Goal: Task Accomplishment & Management: Complete application form

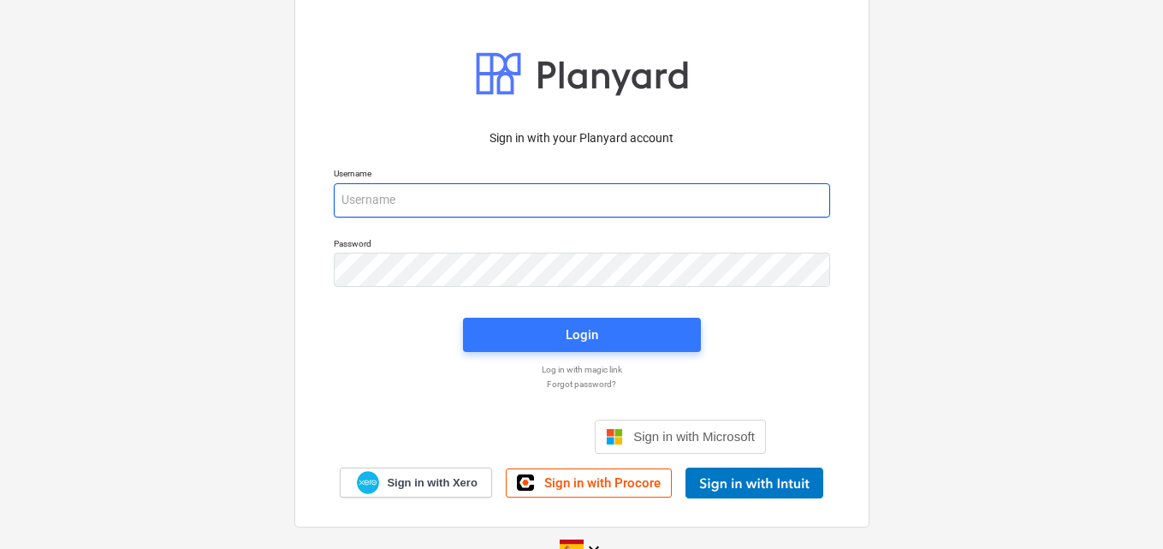
click at [450, 192] on input "email" at bounding box center [582, 200] width 496 height 34
paste input "[EMAIL_ADDRESS][DOMAIN_NAME]"
type input "[EMAIL_ADDRESS][DOMAIN_NAME]"
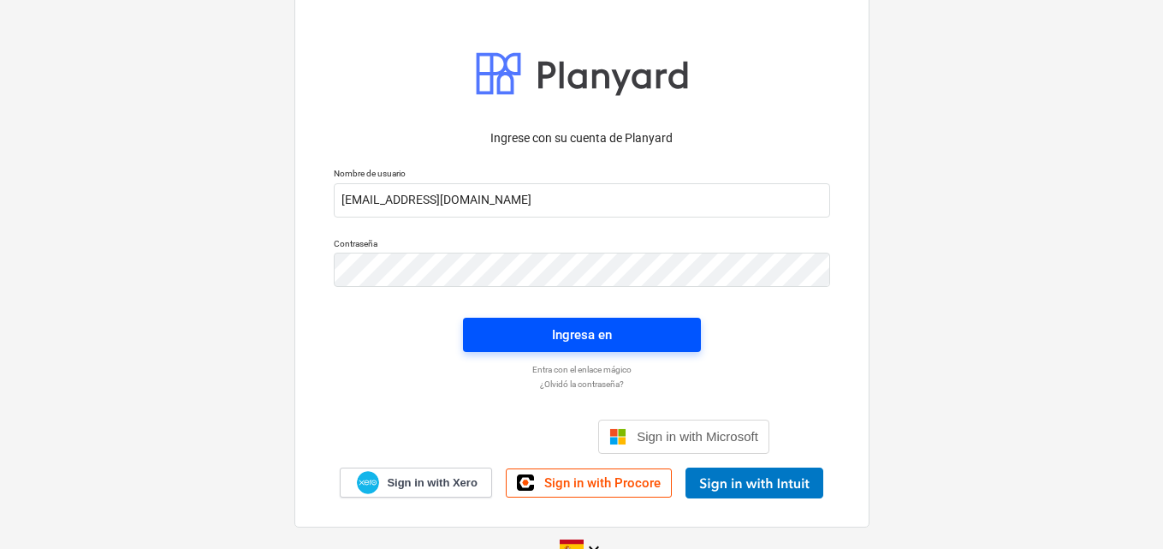
click at [600, 330] on div "Ingresa en" at bounding box center [582, 335] width 60 height 22
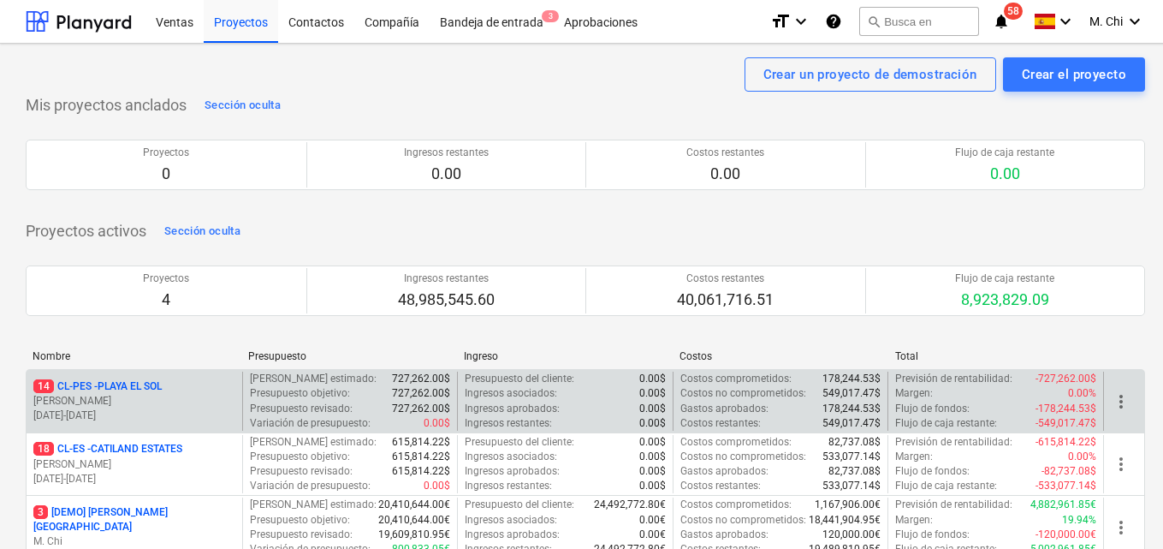
click at [119, 412] on p "[DATE] - [DATE]" at bounding box center [134, 415] width 202 height 15
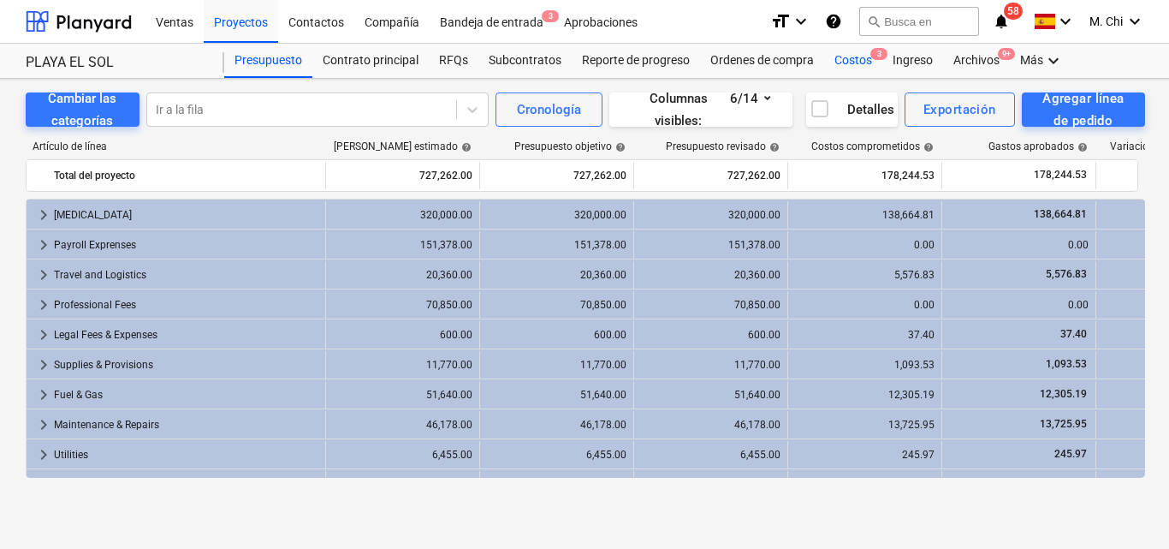
click at [846, 60] on div "Costos 3" at bounding box center [853, 61] width 58 height 34
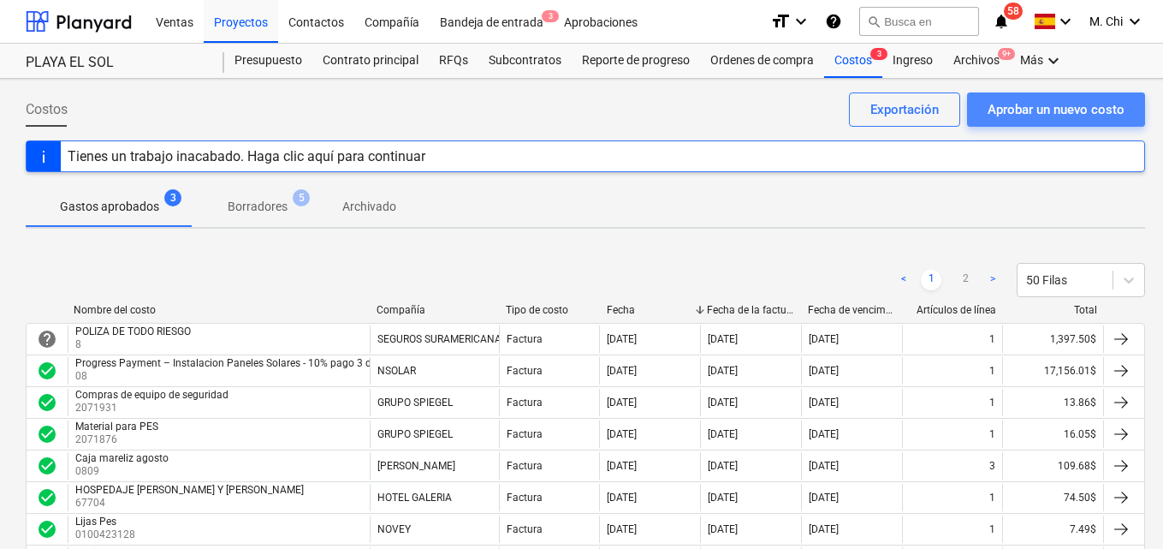
click at [1078, 108] on div "Aprobar un nuevo costo" at bounding box center [1056, 109] width 137 height 22
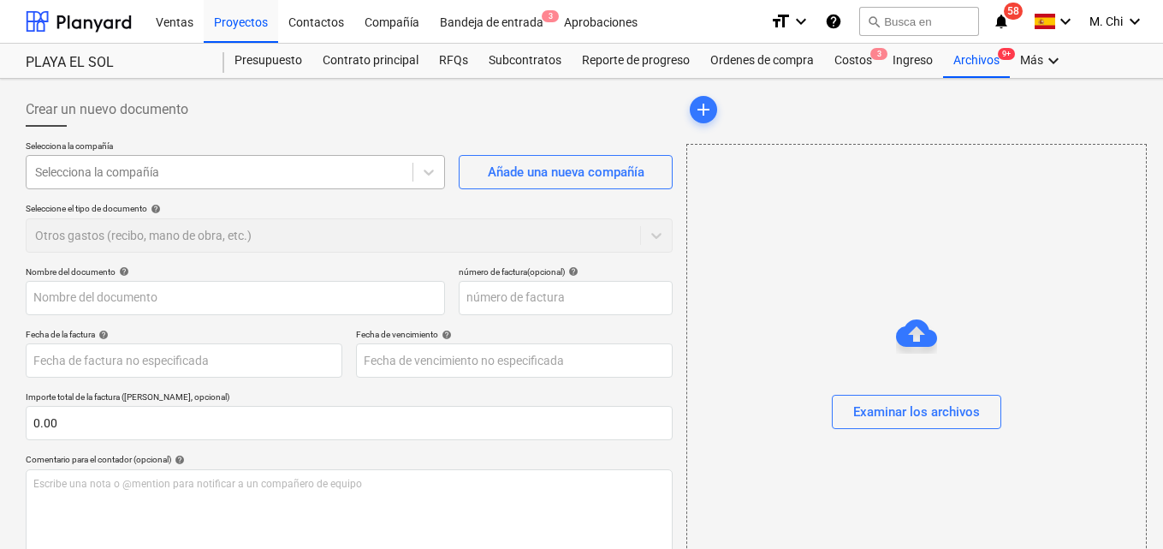
click at [269, 176] on div at bounding box center [219, 171] width 369 height 17
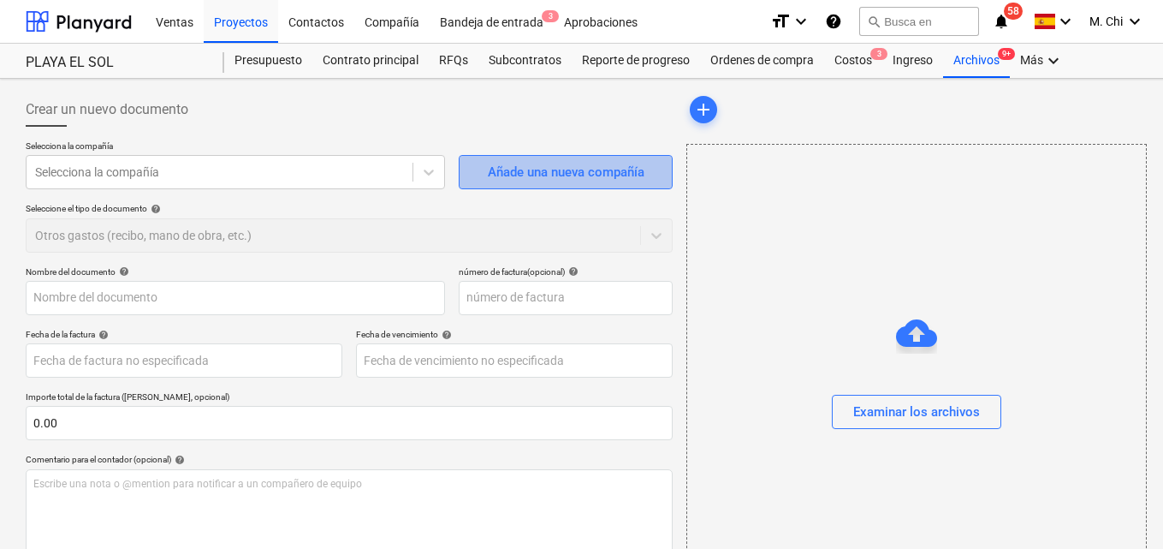
click at [562, 167] on div "Añade una nueva compañía" at bounding box center [566, 172] width 157 height 22
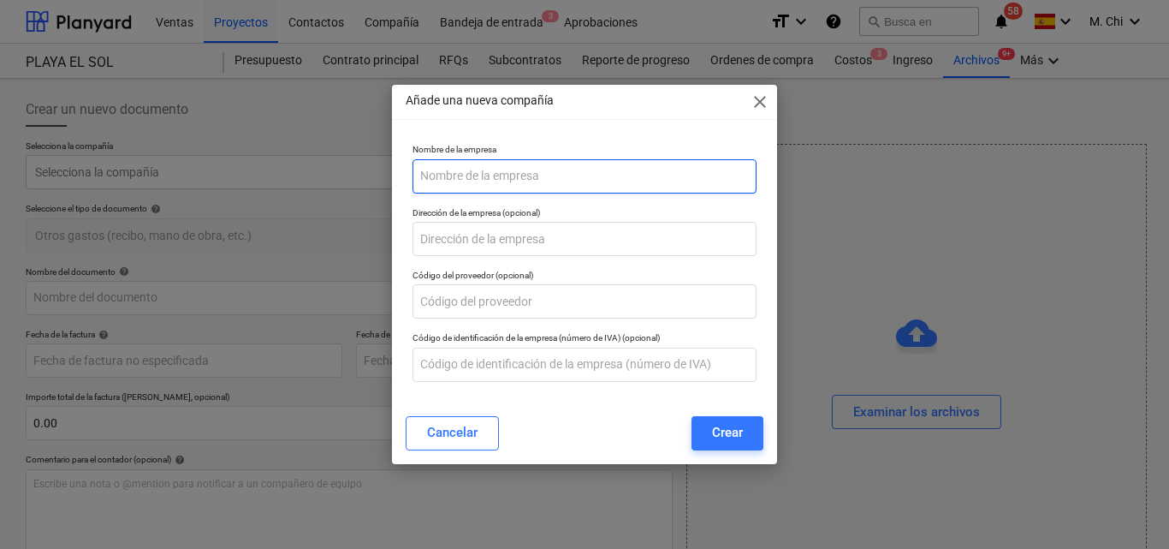
click at [505, 176] on input "text" at bounding box center [585, 176] width 344 height 34
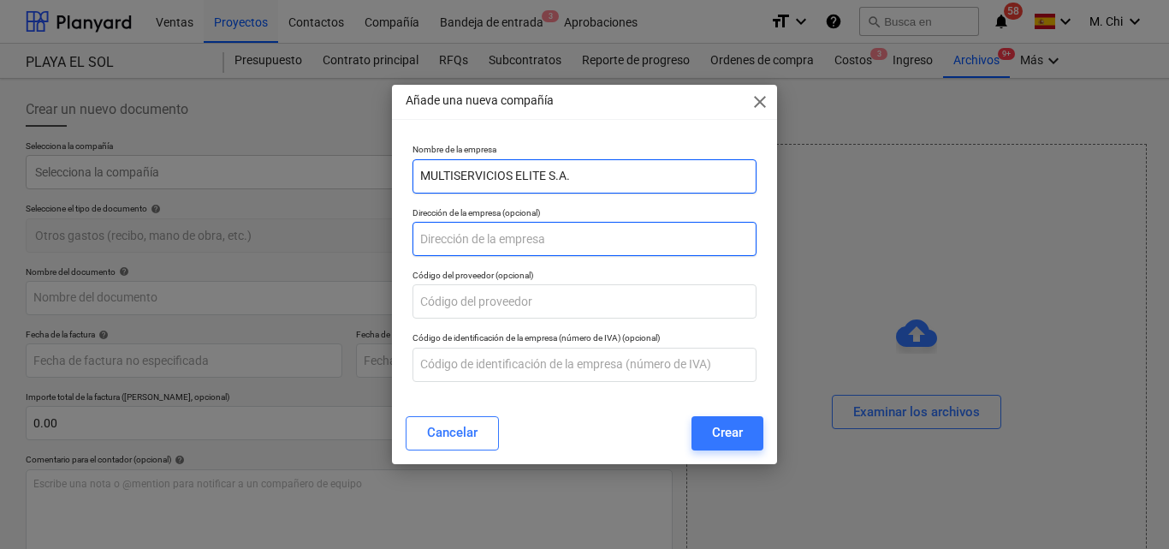
type input "MULTISERVICIOS ELITE S.A."
click at [426, 244] on input "text" at bounding box center [585, 239] width 344 height 34
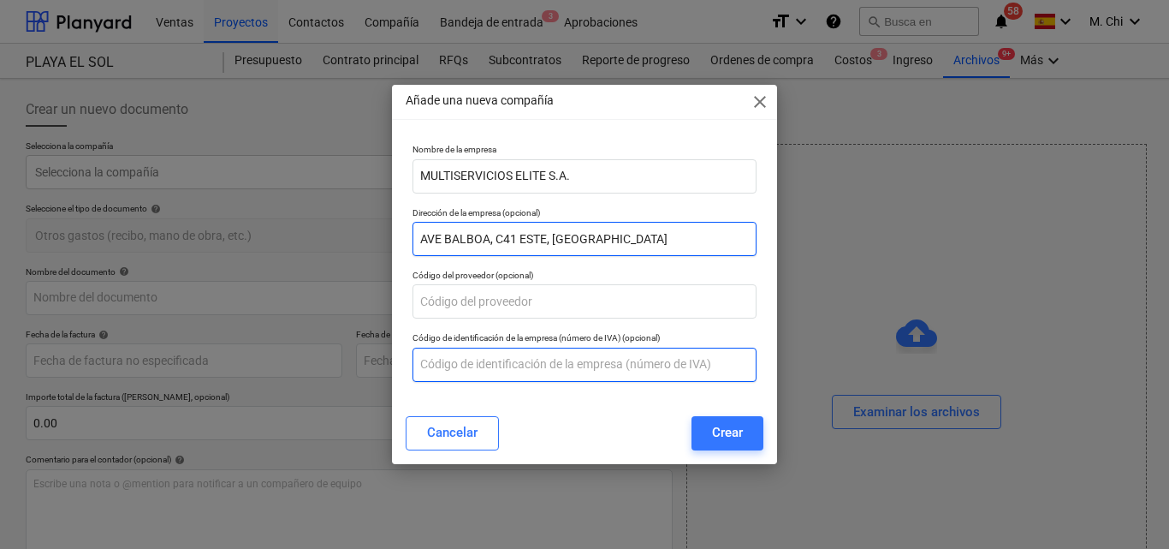
type input "AVE BALBOA, C41 ESTE, [GEOGRAPHIC_DATA]"
click at [465, 369] on input "text" at bounding box center [585, 365] width 344 height 34
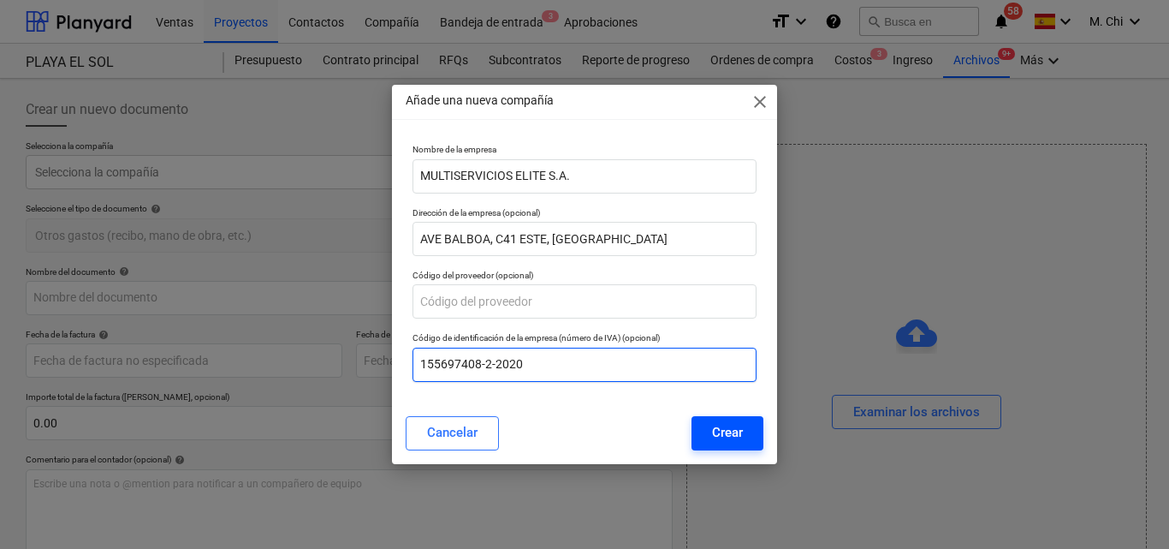
type input "155697408-2-2020"
click at [716, 435] on div "Crear" at bounding box center [727, 432] width 31 height 22
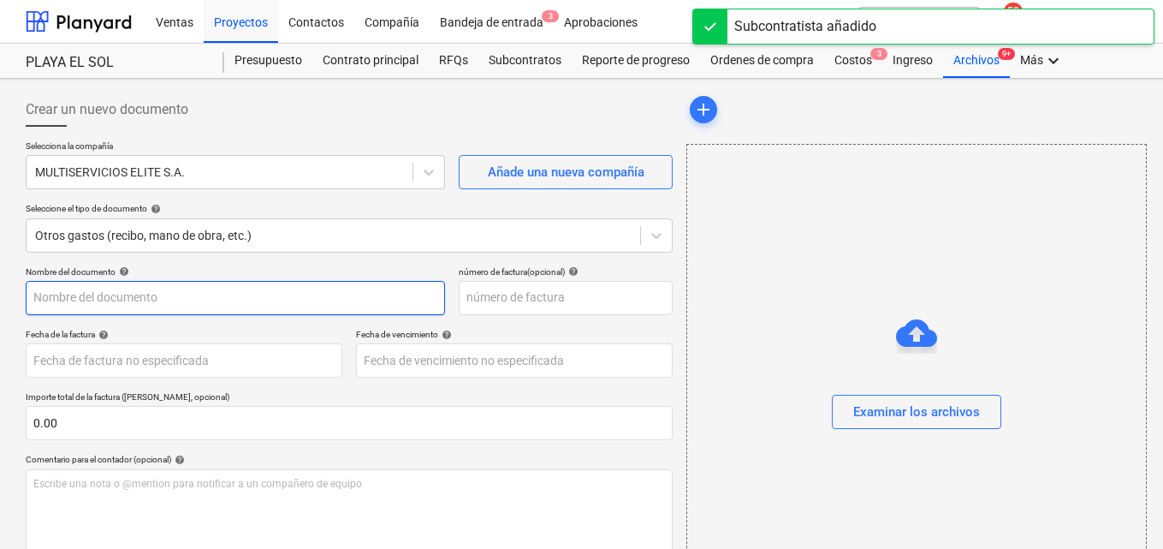
click at [114, 299] on input "text" at bounding box center [235, 298] width 419 height 34
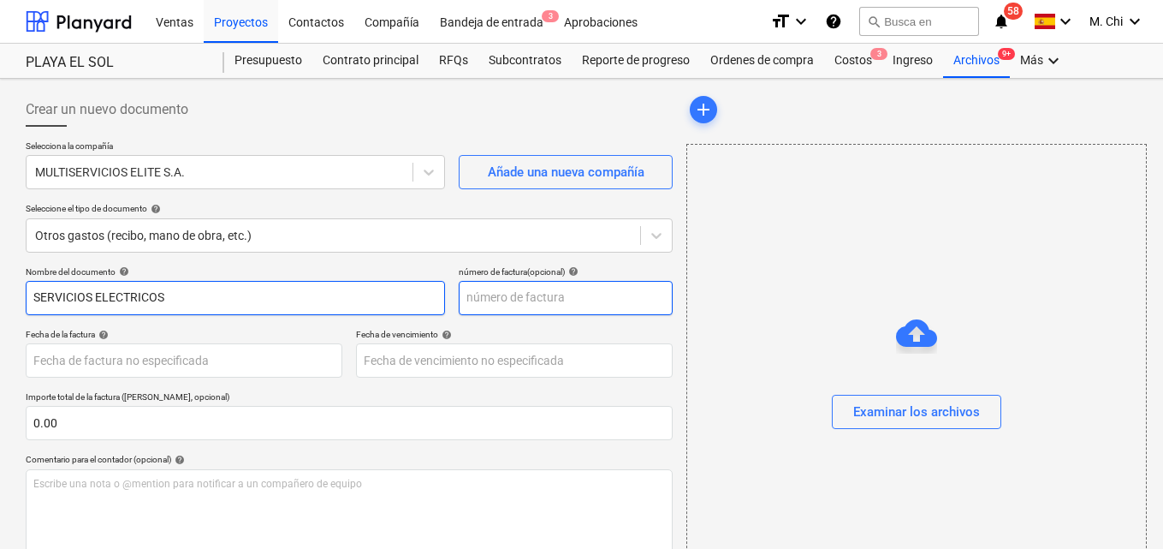
type input "SERVICIOS ELECTRICOS"
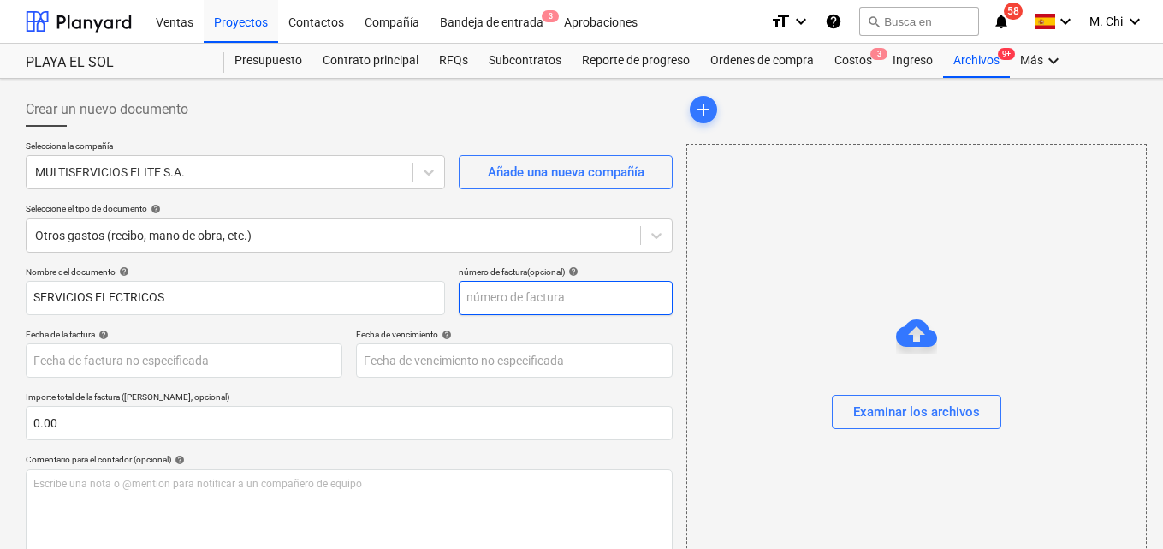
click at [544, 306] on input "text" at bounding box center [566, 298] width 214 height 34
type input "1"
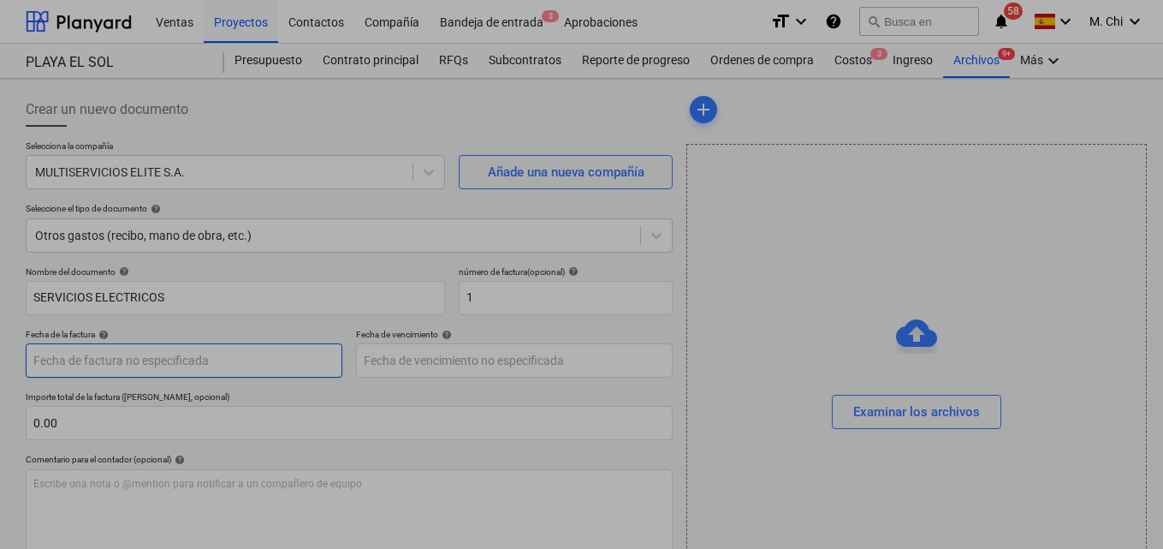
click at [133, 359] on body "Ventas Proyectos Contactos Compañía Bandeja de entrada 3 Aprobaciones format_si…" at bounding box center [581, 274] width 1163 height 549
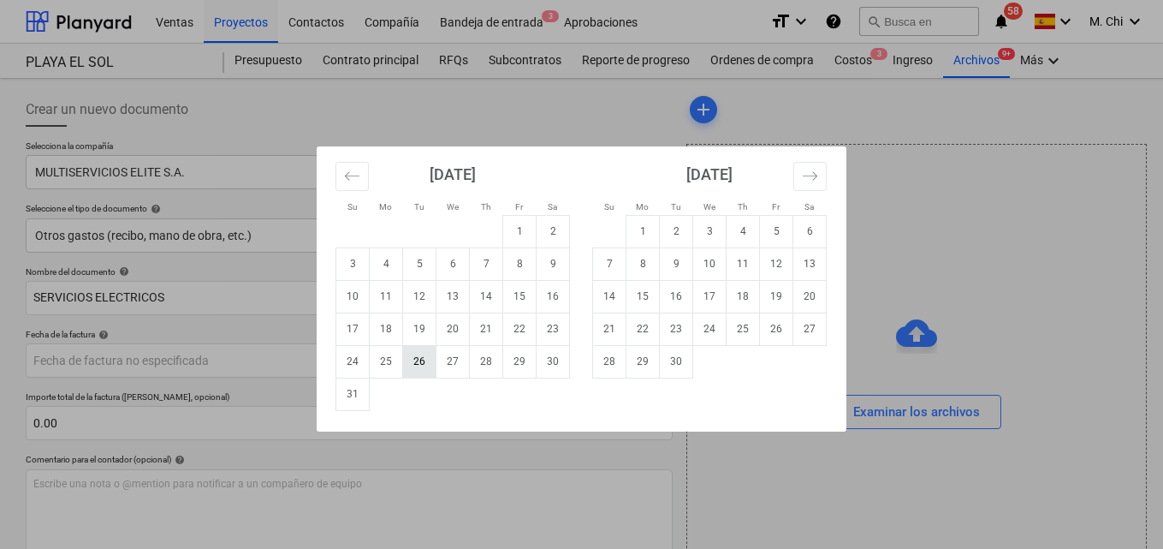
click at [420, 361] on td "26" at bounding box center [419, 361] width 33 height 33
type input "[DATE]"
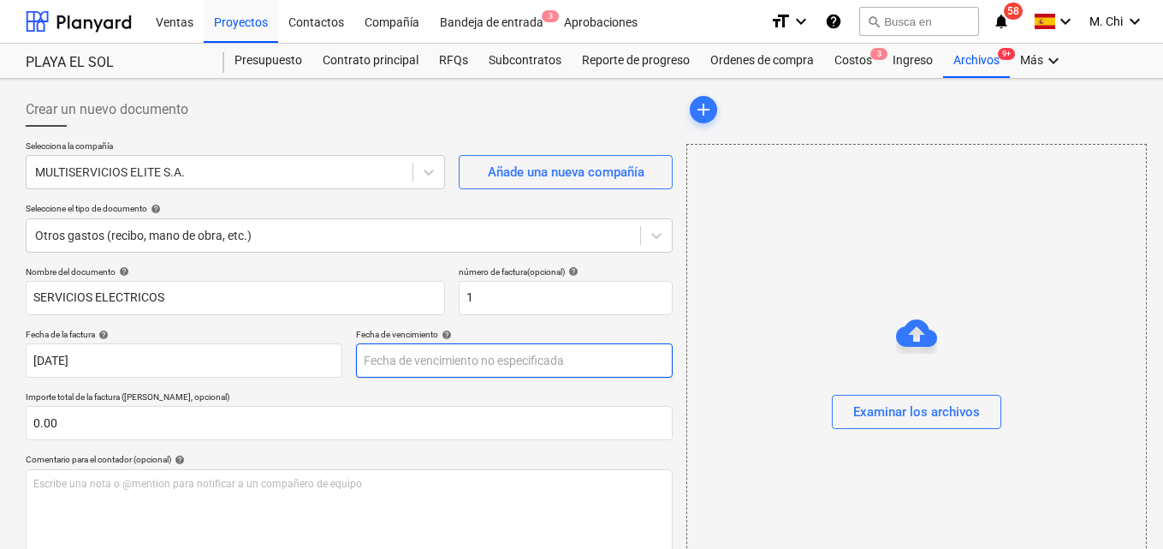
click at [398, 365] on body "Ventas Proyectos Contactos Compañía Bandeja de entrada 3 Aprobaciones format_si…" at bounding box center [581, 274] width 1163 height 549
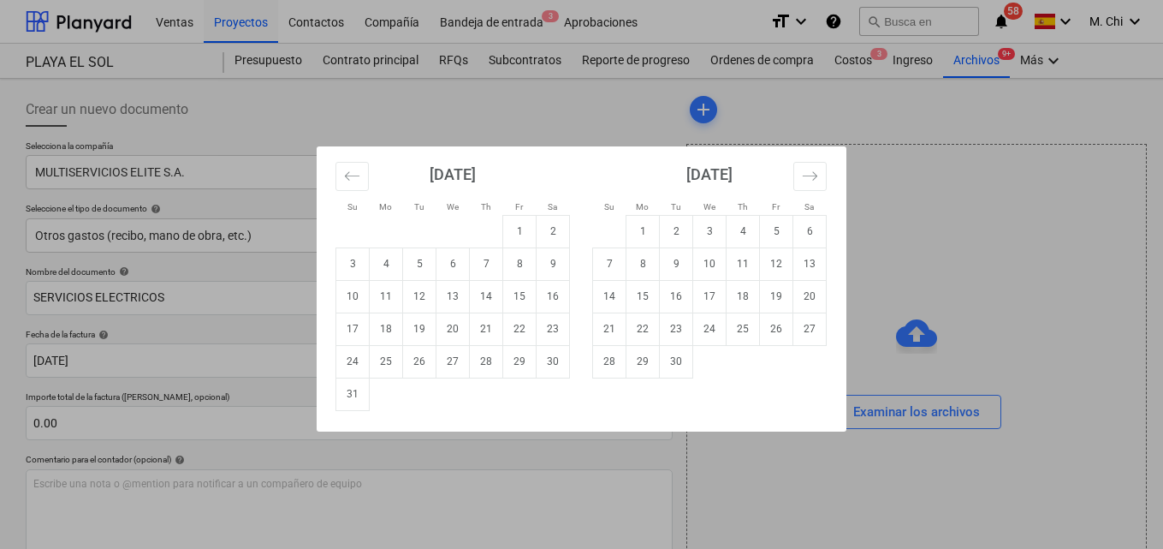
click at [425, 360] on td "26" at bounding box center [419, 361] width 33 height 33
type input "[DATE]"
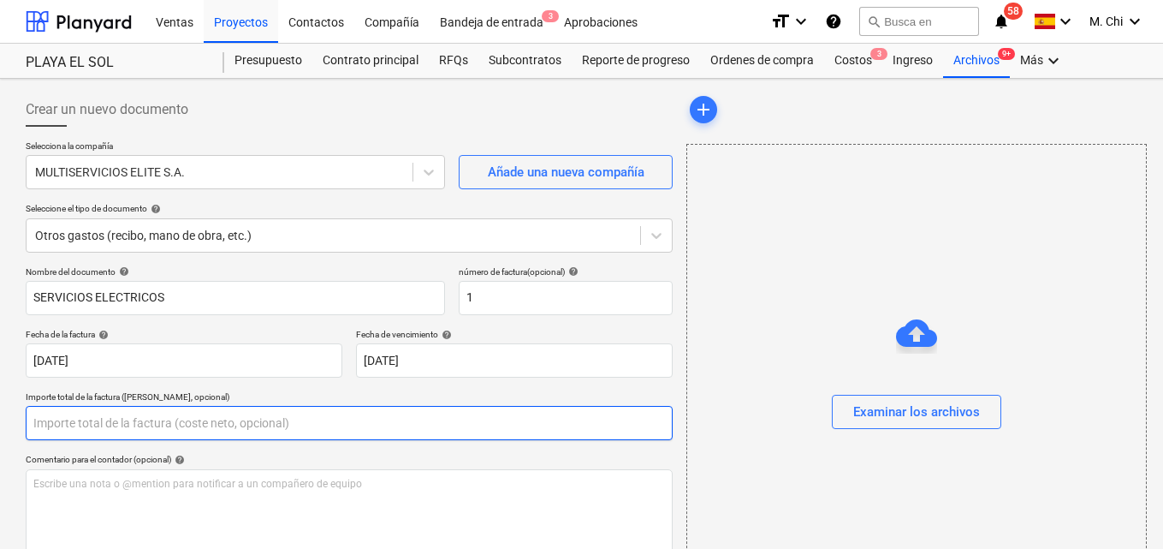
click at [103, 426] on input "text" at bounding box center [349, 423] width 647 height 34
click at [39, 424] on input "2140.00" at bounding box center [349, 423] width 647 height 34
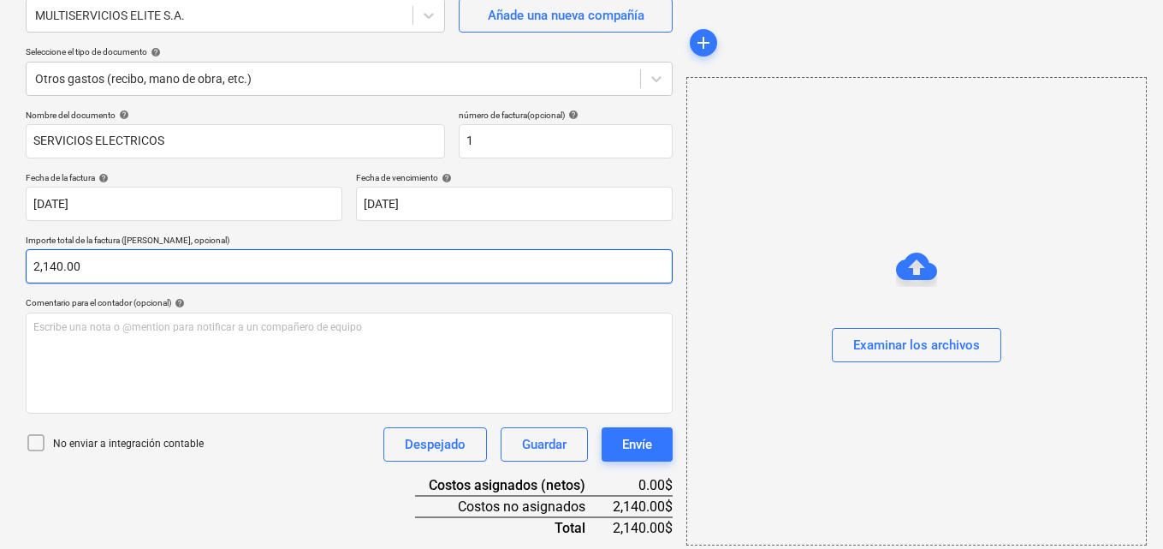
scroll to position [171, 0]
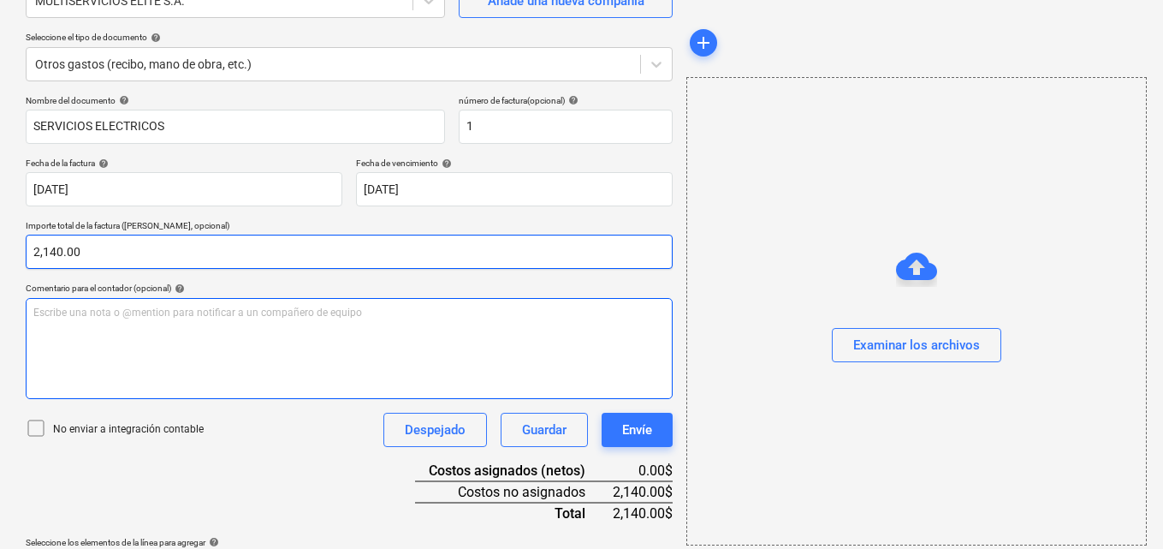
type input "2,140.00"
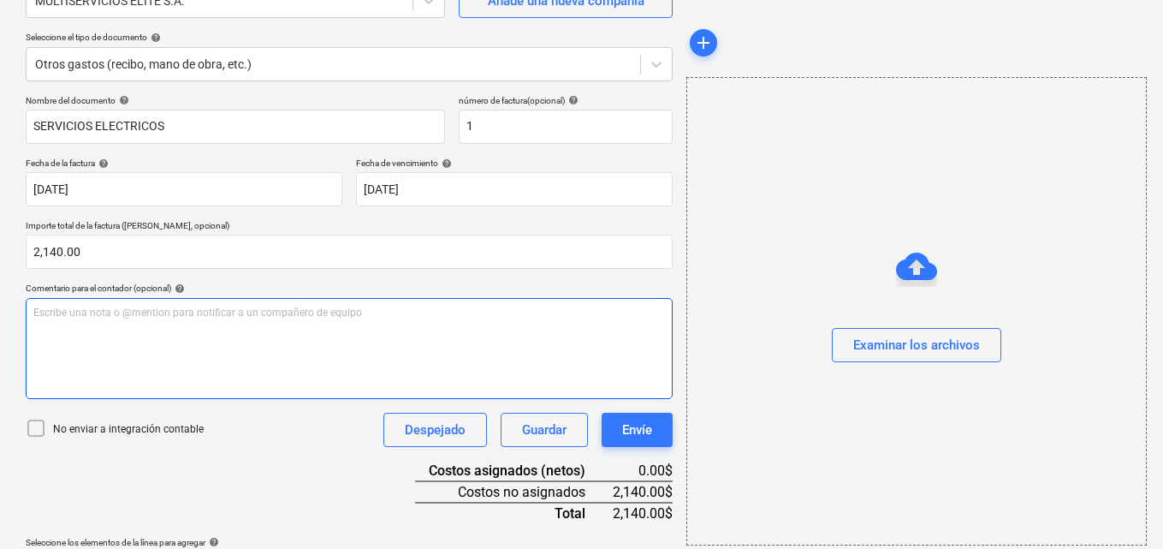
click at [146, 349] on div "Escribe una nota o @mention para notificar a un compañero de equipo ﻿" at bounding box center [349, 348] width 647 height 101
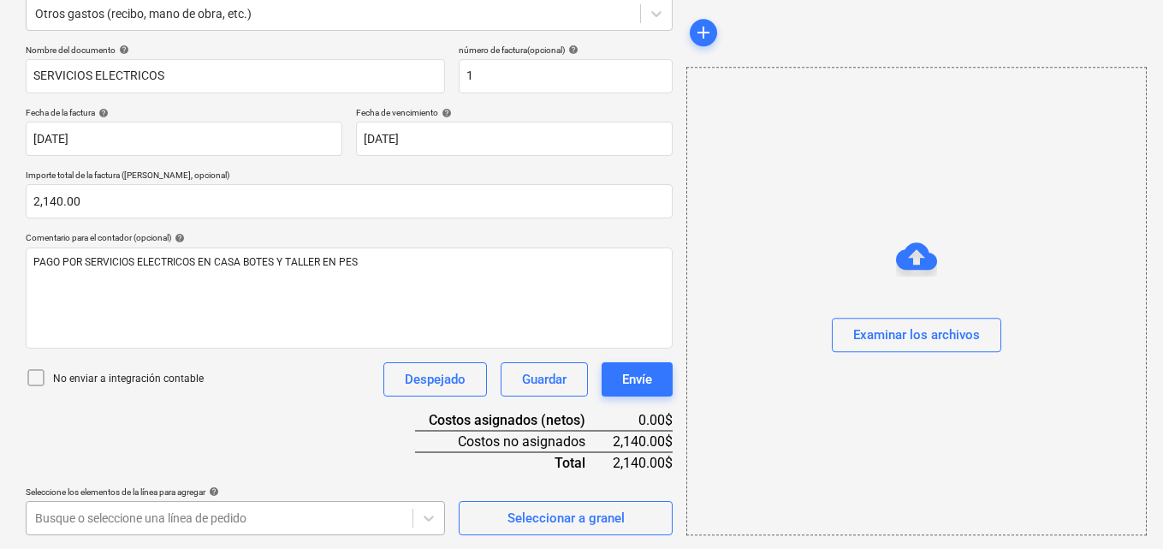
scroll to position [475, 0]
click at [190, 327] on body "Ventas Proyectos Contactos Compañía Bandeja de entrada 3 Aprobaciones format_si…" at bounding box center [581, 52] width 1163 height 549
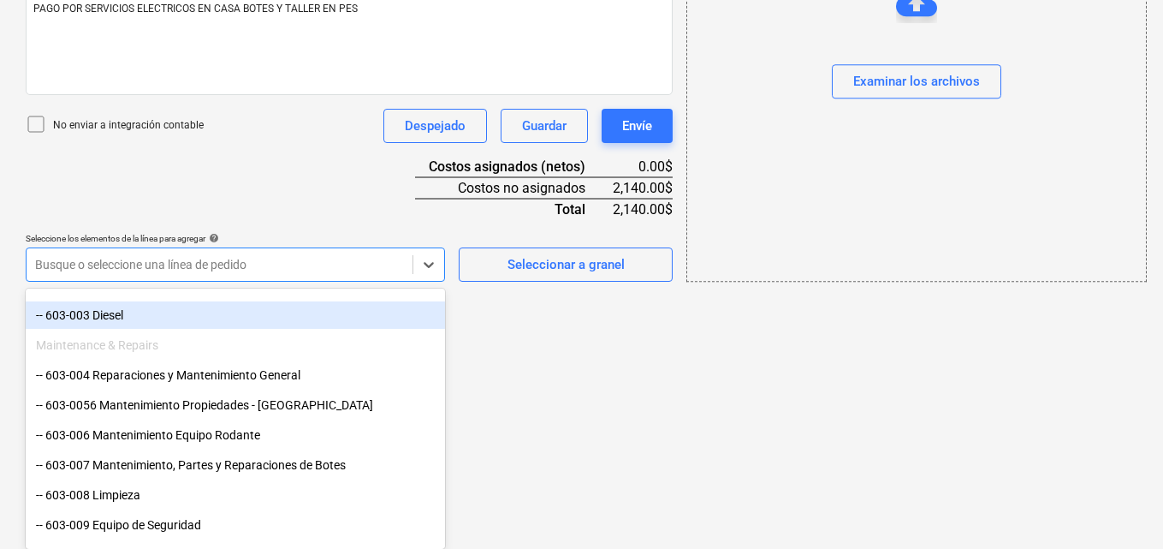
scroll to position [770, 0]
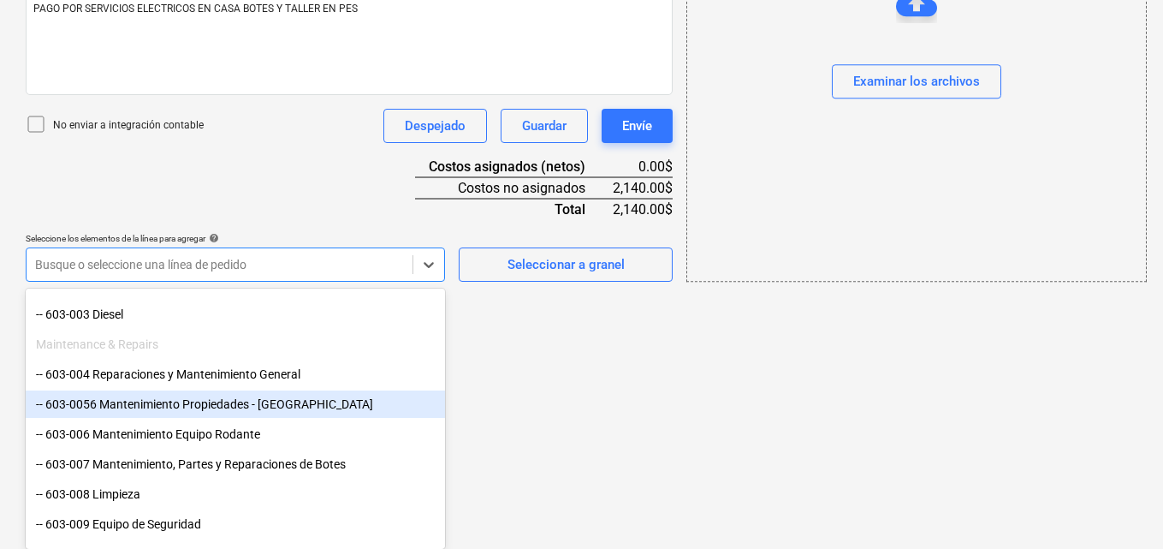
click at [125, 410] on div "-- 603-0056 Mantenimiento Propiedades - [GEOGRAPHIC_DATA]" at bounding box center [235, 403] width 419 height 27
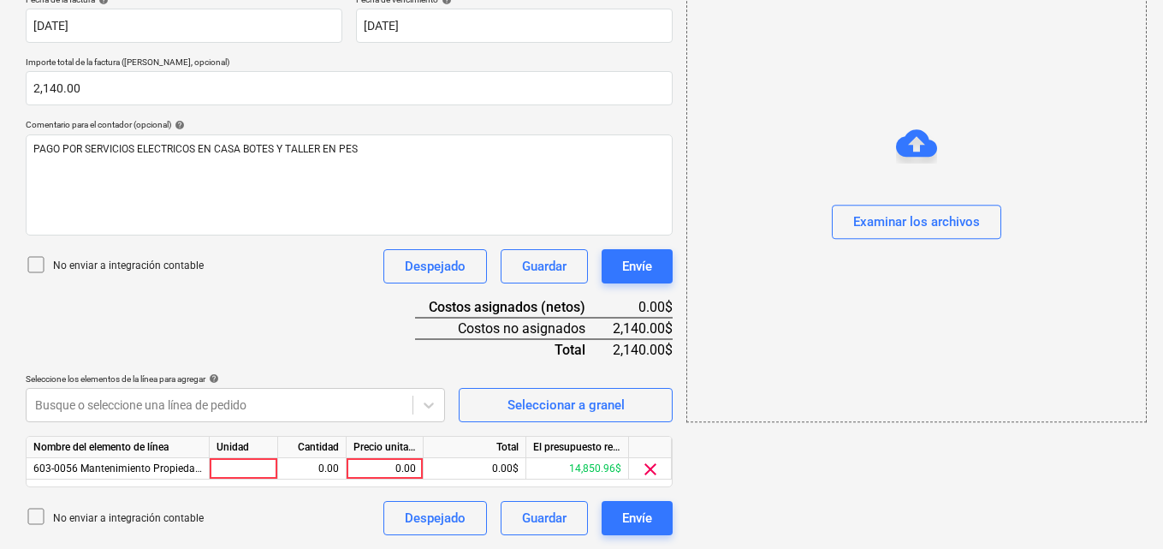
click at [258, 479] on div "Nombre del elemento de línea Unidad Cantidad Precio unitario Total El presupues…" at bounding box center [349, 461] width 647 height 51
click at [247, 466] on div at bounding box center [244, 468] width 68 height 21
type input "1"
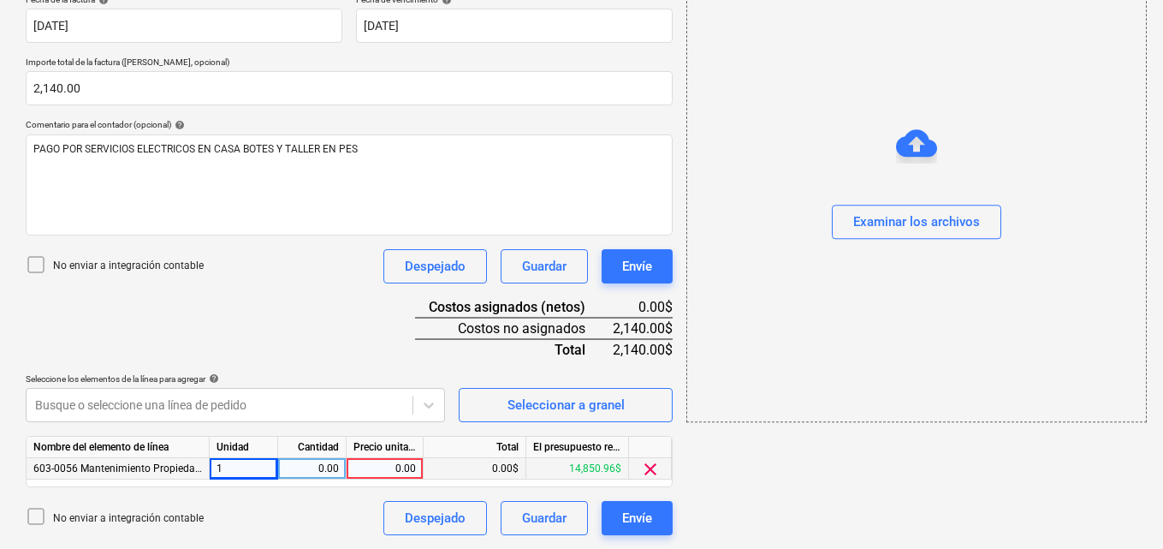
click at [304, 472] on div "0.00" at bounding box center [312, 468] width 54 height 21
click at [389, 472] on div "0.00" at bounding box center [385, 468] width 62 height 21
click at [311, 468] on div "0.00" at bounding box center [312, 468] width 54 height 21
type input "1"
click at [383, 462] on div "0.00" at bounding box center [385, 468] width 62 height 21
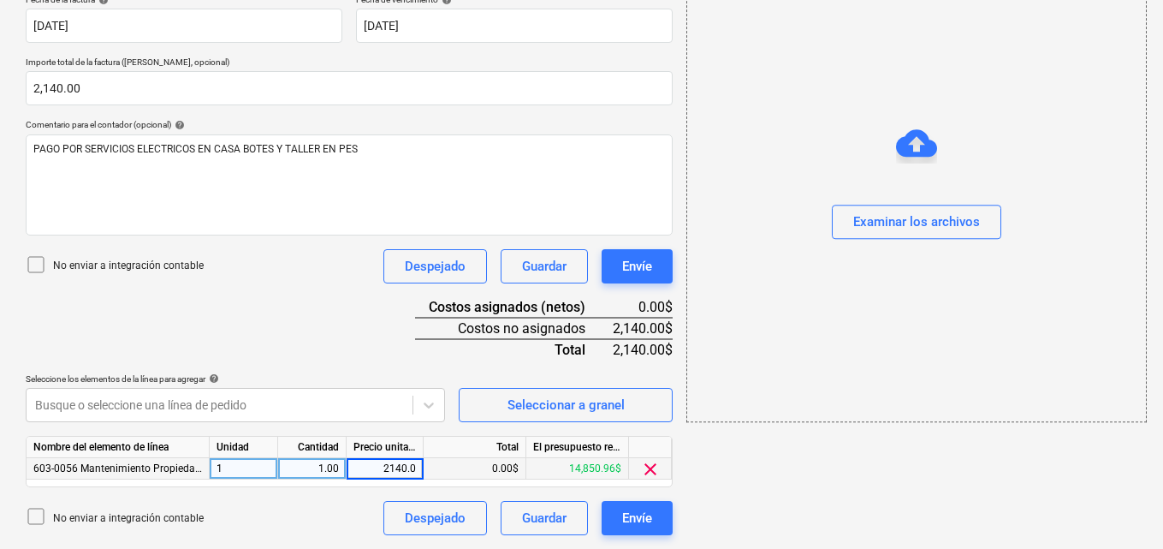
type input "2140.00"
drag, startPoint x: 826, startPoint y: 482, endPoint x: 814, endPoint y: 494, distance: 16.9
click at [826, 483] on div "add Examinar los archivos" at bounding box center [916, 146] width 472 height 791
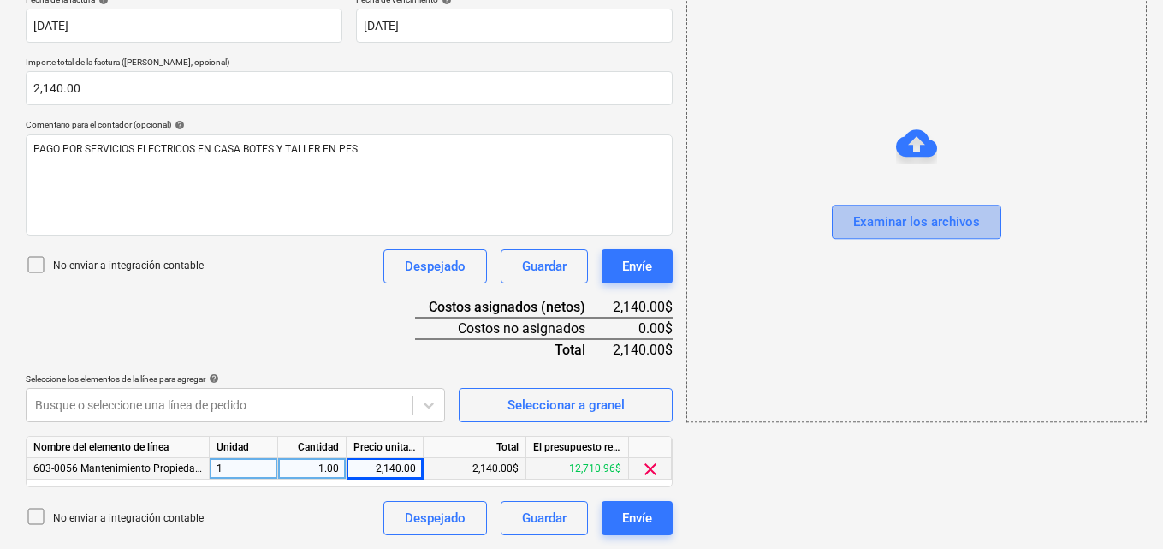
click at [915, 214] on div "Examinar los archivos" at bounding box center [916, 222] width 127 height 22
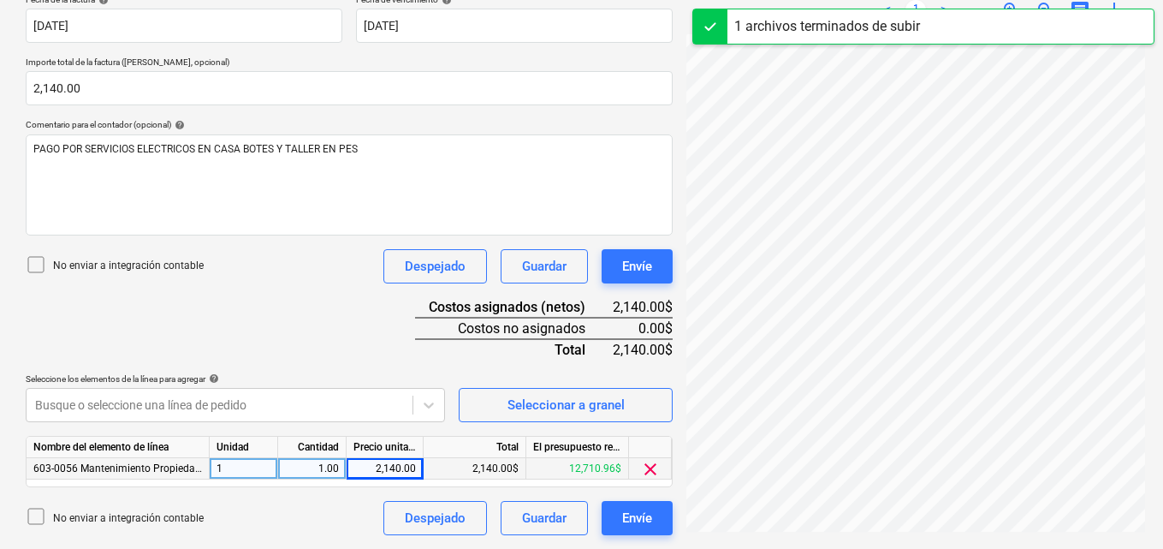
scroll to position [190, 74]
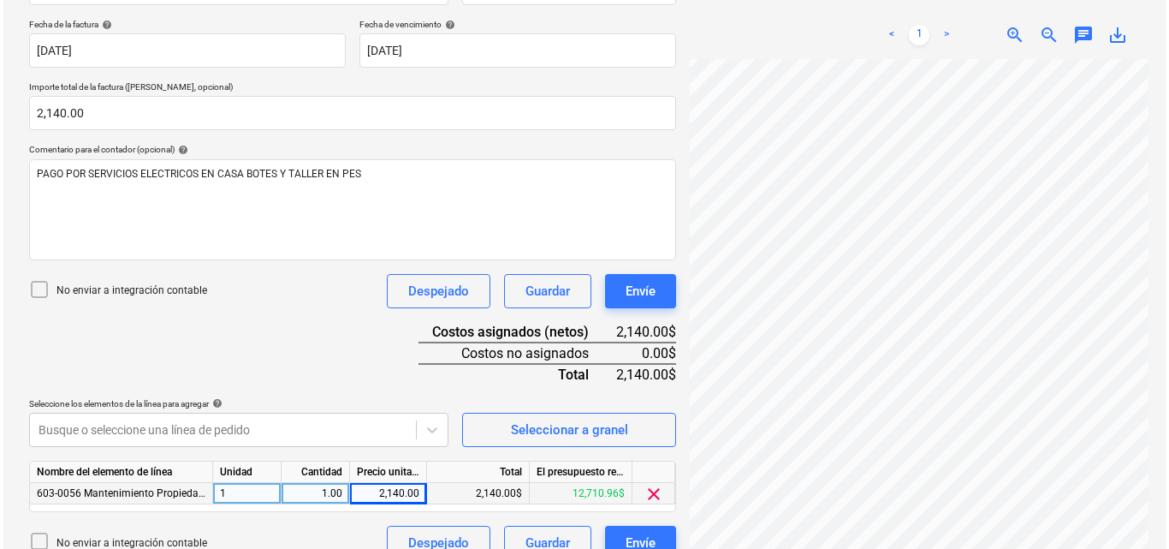
scroll to position [335, 0]
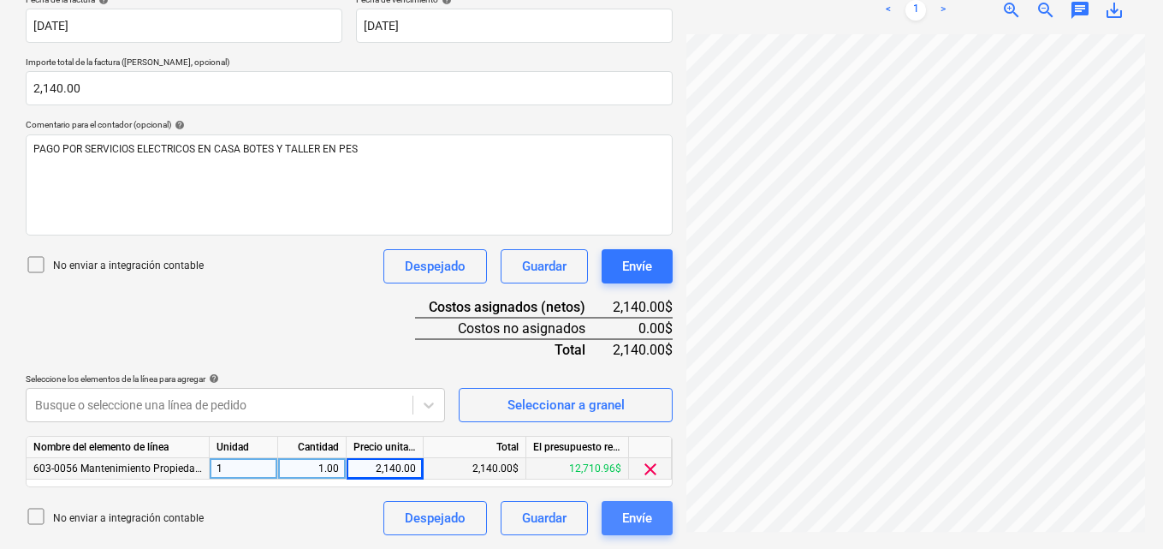
click at [641, 520] on div "Envíe" at bounding box center [637, 518] width 30 height 22
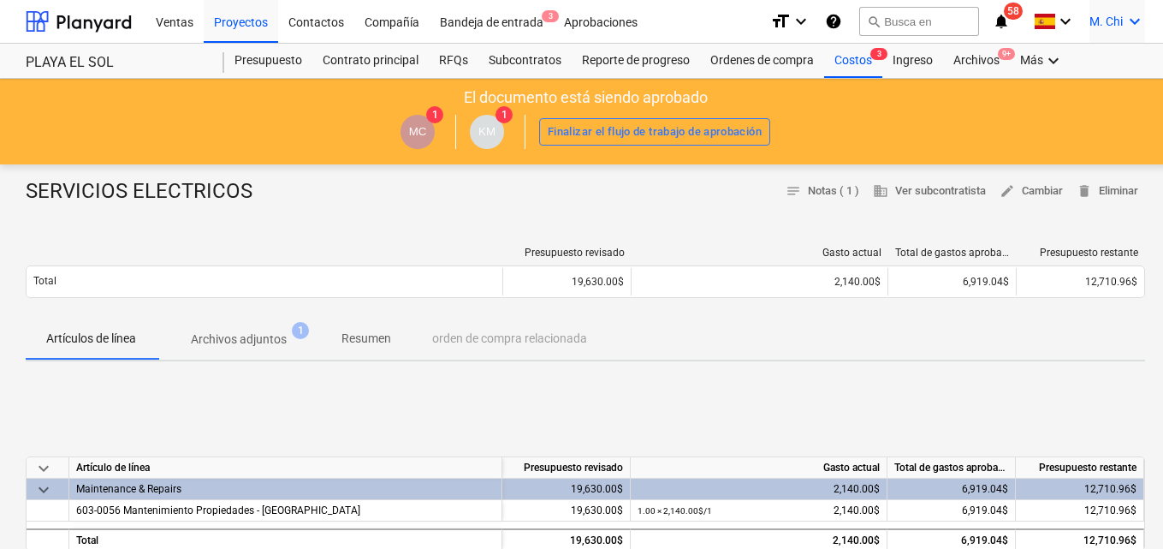
click at [1131, 21] on icon "keyboard_arrow_down" at bounding box center [1135, 21] width 21 height 21
click at [1082, 91] on div "Desconecta." at bounding box center [1094, 93] width 103 height 27
